Goal: Entertainment & Leisure: Browse casually

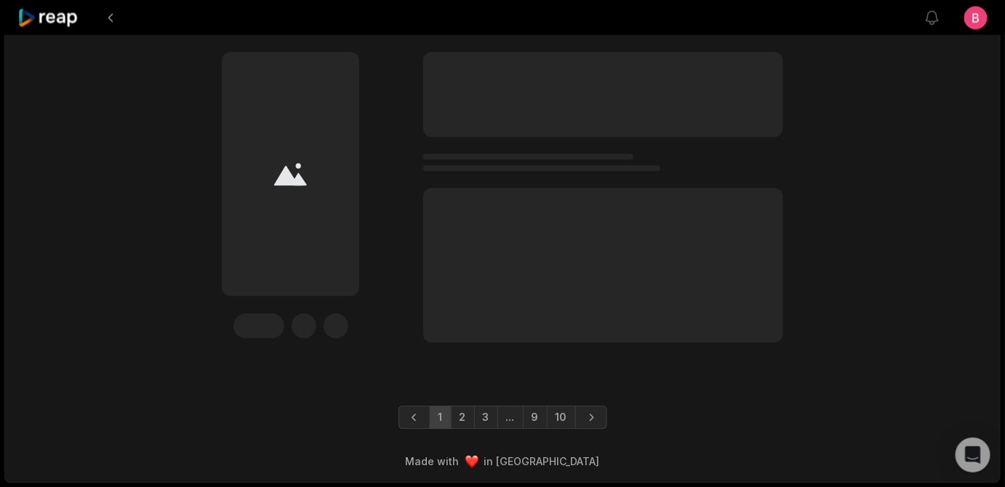
scroll to position [5176, 0]
click at [575, 409] on link "10" at bounding box center [561, 417] width 29 height 23
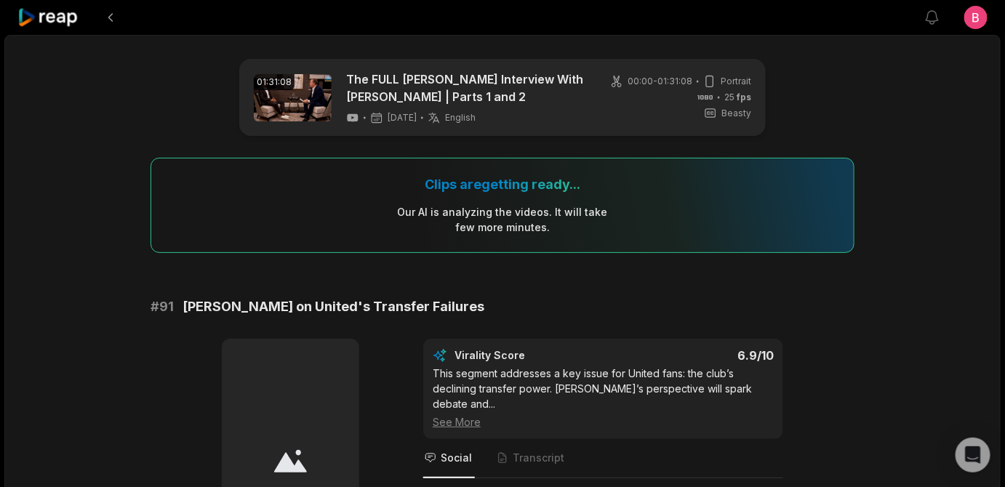
scroll to position [426, 0]
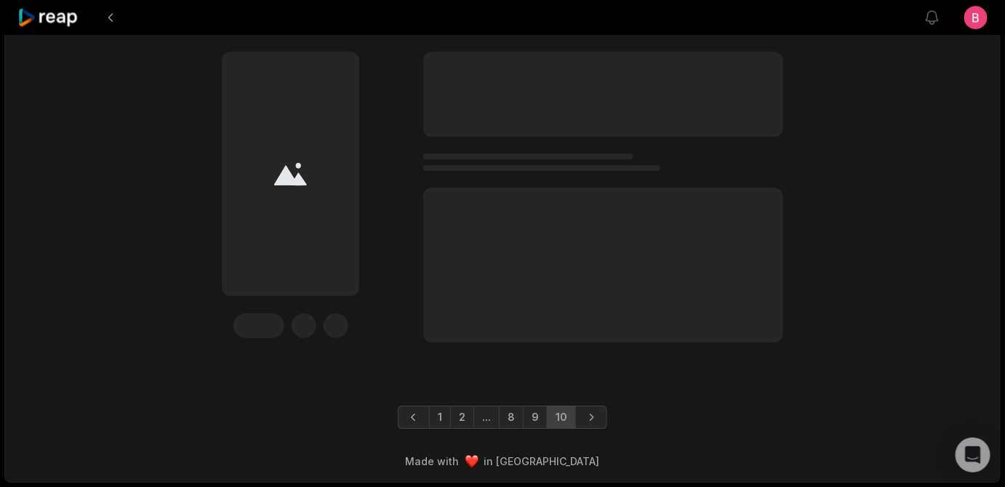
scroll to position [3734, 0]
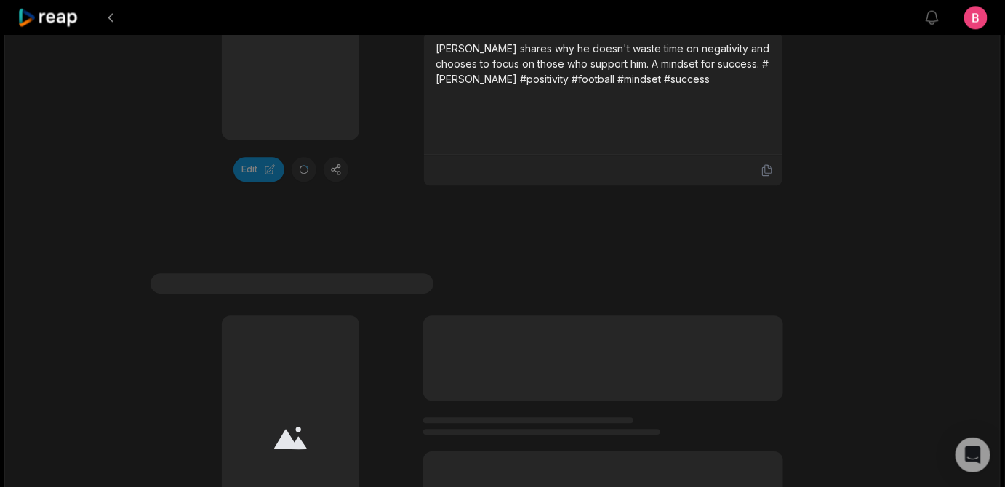
scroll to position [3734, 0]
